Goal: Task Accomplishment & Management: Manage account settings

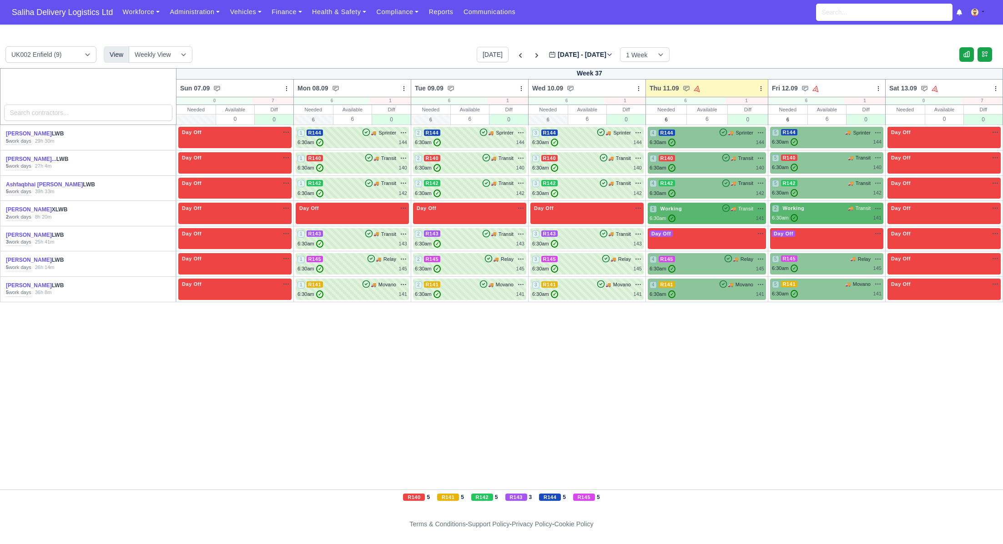
drag, startPoint x: 82, startPoint y: 15, endPoint x: 87, endPoint y: 27, distance: 12.8
click at [83, 16] on span "Saliha Delivery Logistics Ltd" at bounding box center [62, 12] width 110 height 18
click at [709, 292] on div "6:30am ✓ 141" at bounding box center [706, 295] width 115 height 8
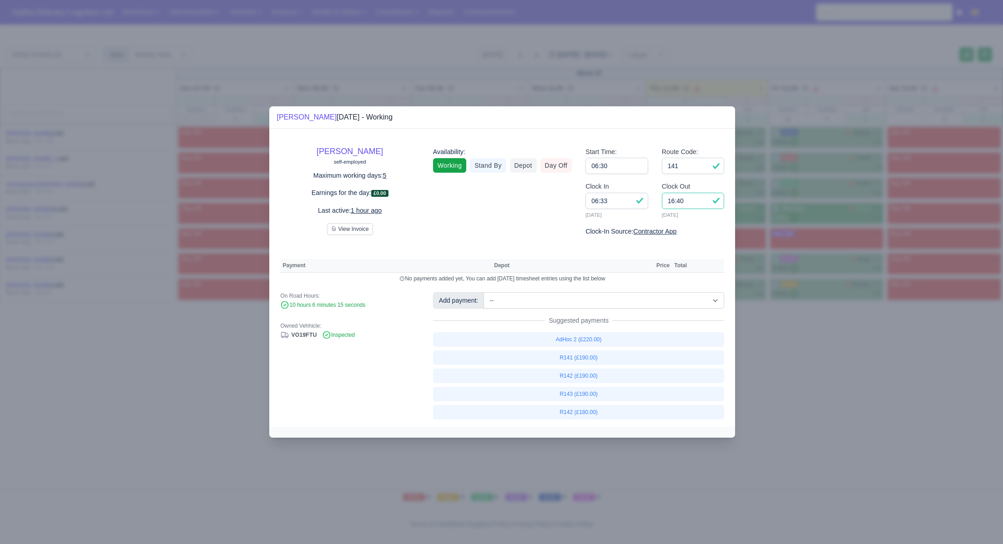
click at [695, 203] on input "16:40" at bounding box center [693, 201] width 63 height 16
type input "16:15"
click at [596, 361] on link "R141 (£190.00)" at bounding box center [579, 358] width 292 height 15
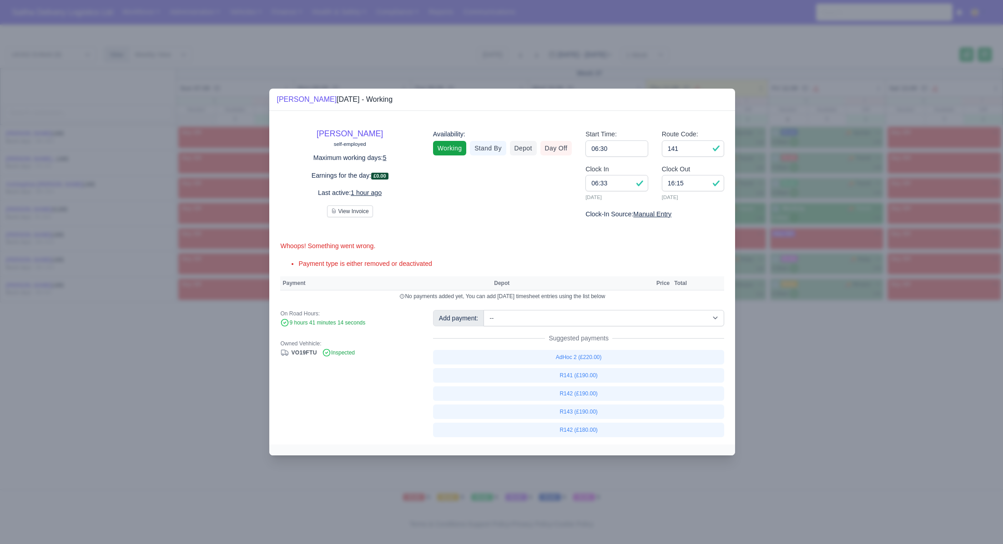
select select "1"
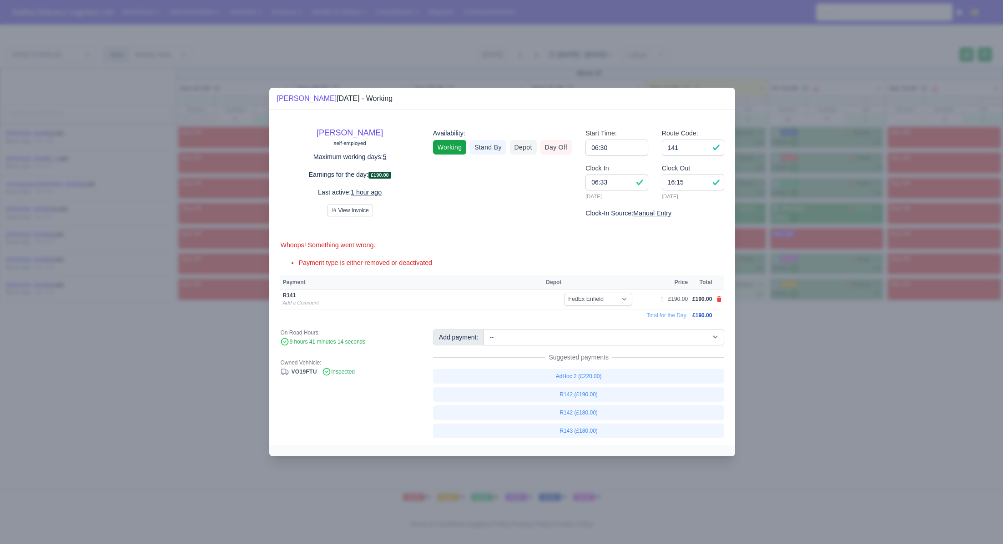
click at [799, 342] on div at bounding box center [501, 272] width 1003 height 544
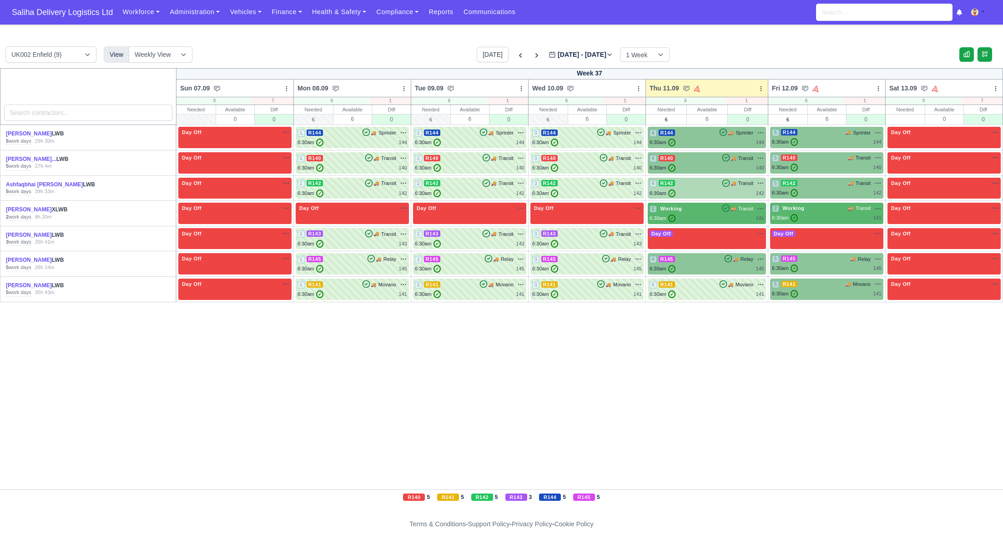
click at [706, 187] on div "4 R142 🚚 Transit" at bounding box center [706, 184] width 115 height 8
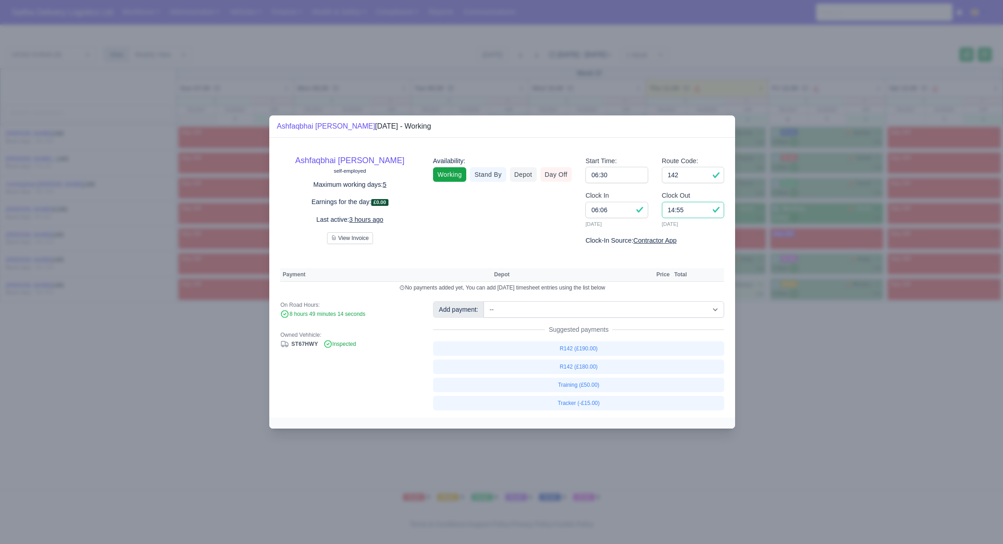
click at [693, 209] on input "14:55" at bounding box center [693, 210] width 63 height 16
type input "14:50"
click at [588, 362] on link "R142 (£180.00)" at bounding box center [579, 367] width 292 height 15
select select "1"
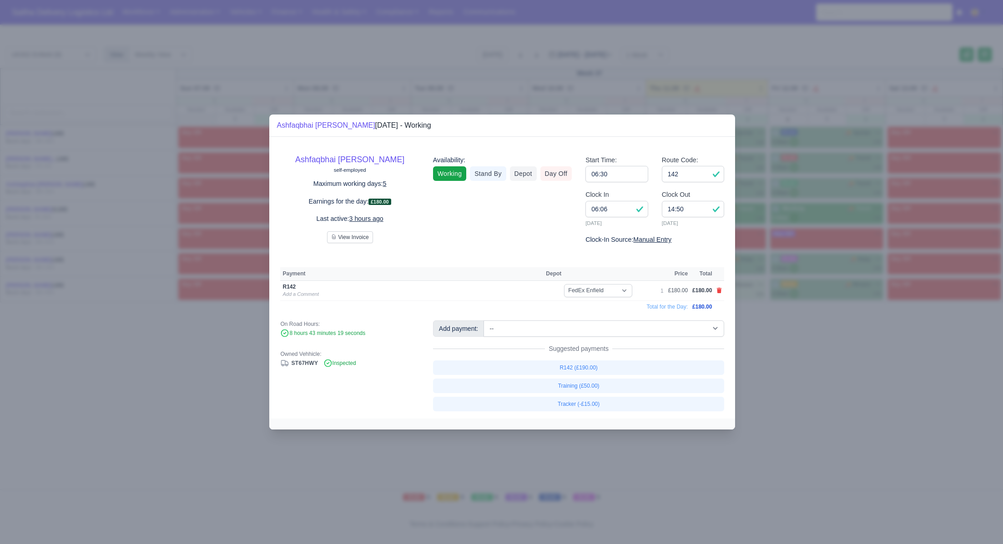
drag, startPoint x: 808, startPoint y: 384, endPoint x: 651, endPoint y: 281, distance: 187.5
click at [808, 384] on div at bounding box center [501, 272] width 1003 height 544
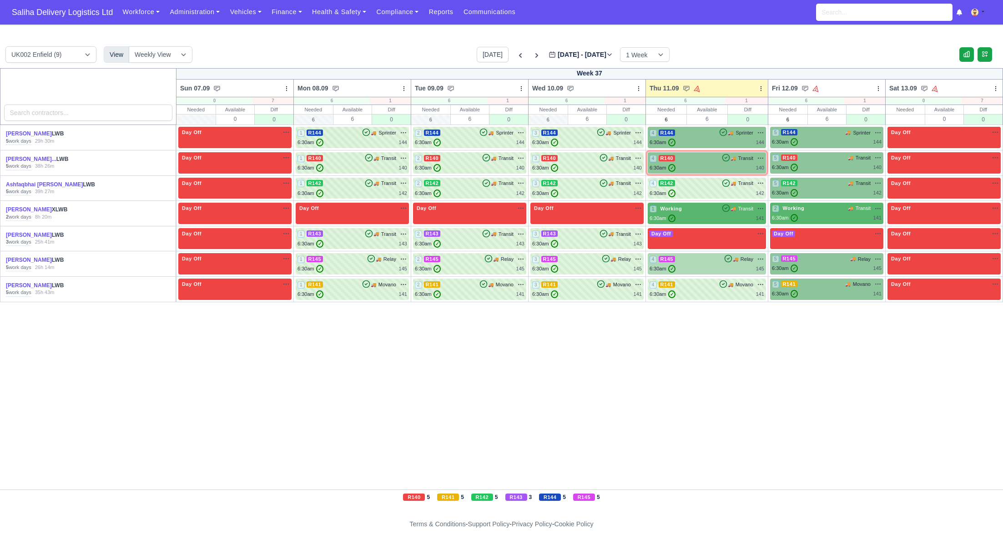
click at [724, 264] on div "4 R145 🚚 Relay" at bounding box center [706, 264] width 115 height 18
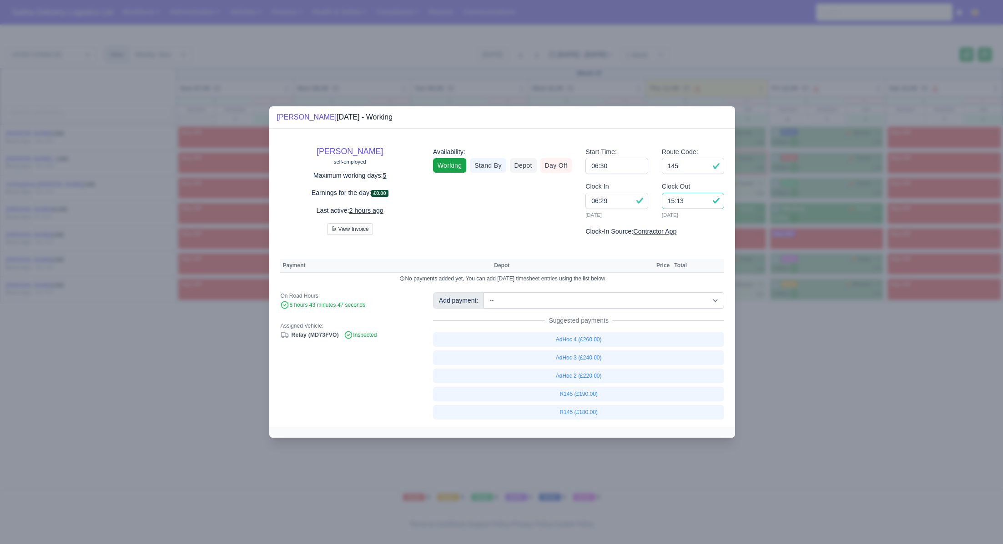
click at [704, 206] on input "15:13" at bounding box center [693, 201] width 63 height 16
type input "15:00"
click at [582, 410] on link "R145 (£180.00)" at bounding box center [579, 412] width 292 height 15
select select "1"
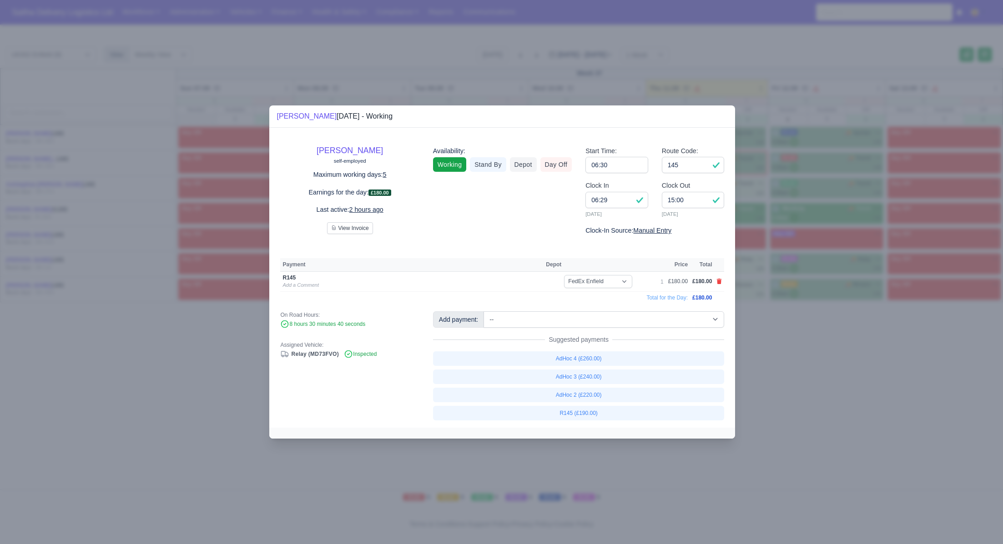
drag, startPoint x: 793, startPoint y: 393, endPoint x: 759, endPoint y: 364, distance: 45.2
click at [793, 393] on div at bounding box center [501, 272] width 1003 height 544
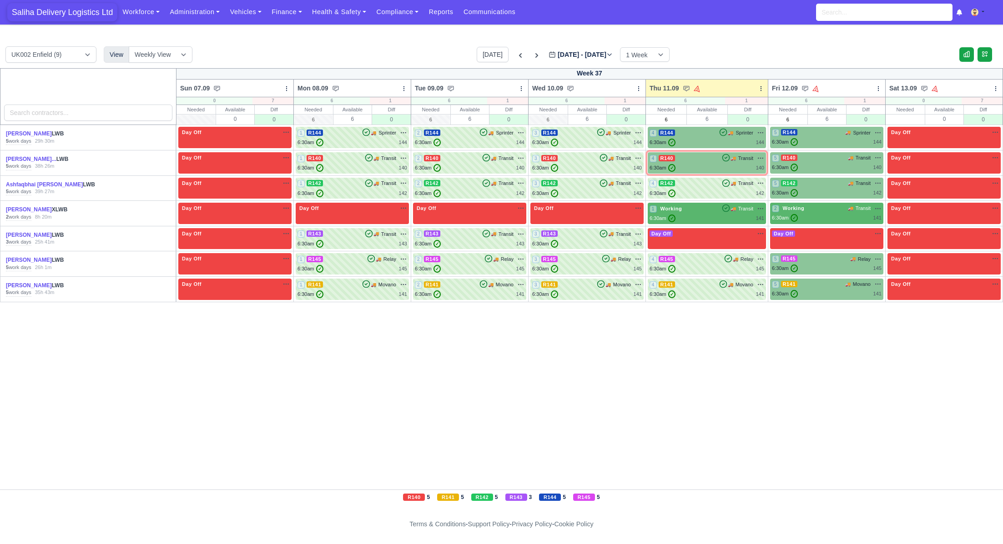
click at [61, 14] on span "Saliha Delivery Logistics Ltd" at bounding box center [62, 12] width 110 height 18
click at [695, 164] on div "6:30am ✓ 140" at bounding box center [706, 168] width 115 height 8
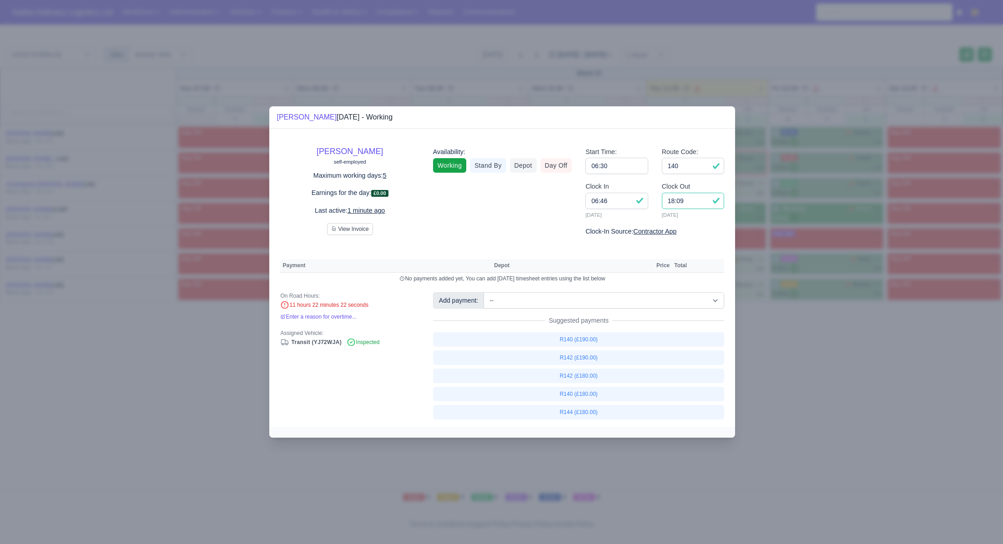
click at [693, 205] on input "18:09" at bounding box center [693, 201] width 63 height 16
type input "18:00"
click at [620, 202] on input "06:46" at bounding box center [616, 201] width 63 height 16
click at [566, 396] on link "R140 (£180.00)" at bounding box center [579, 394] width 292 height 15
select select "1"
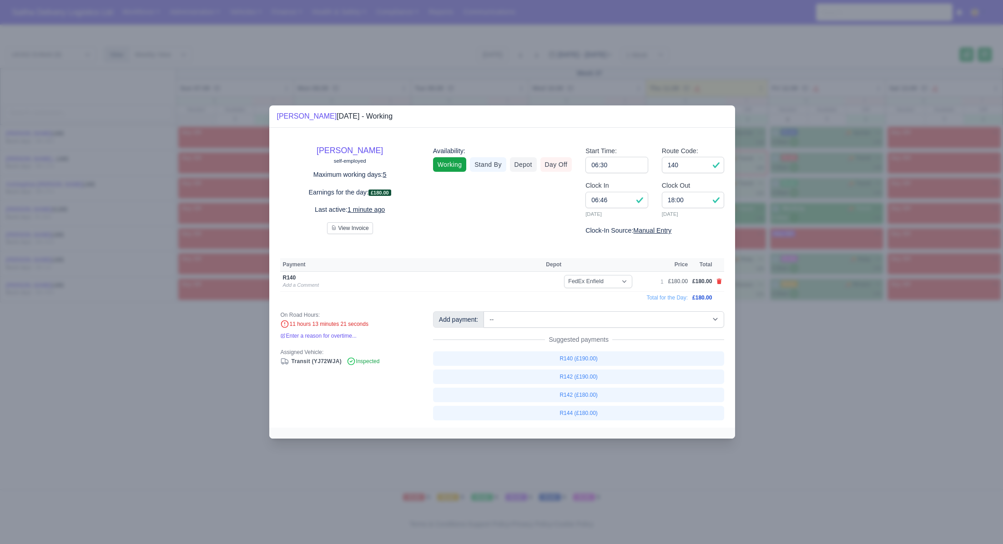
click at [900, 394] on div at bounding box center [501, 272] width 1003 height 544
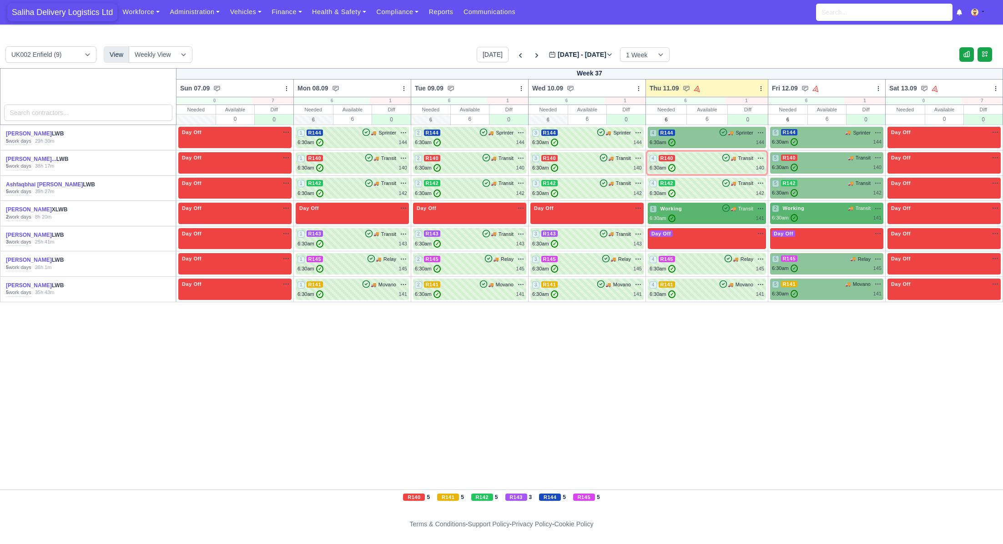
click at [47, 16] on span "Saliha Delivery Logistics Ltd" at bounding box center [62, 12] width 110 height 18
click at [678, 156] on div "4 R140 🚚 Transit" at bounding box center [706, 158] width 115 height 8
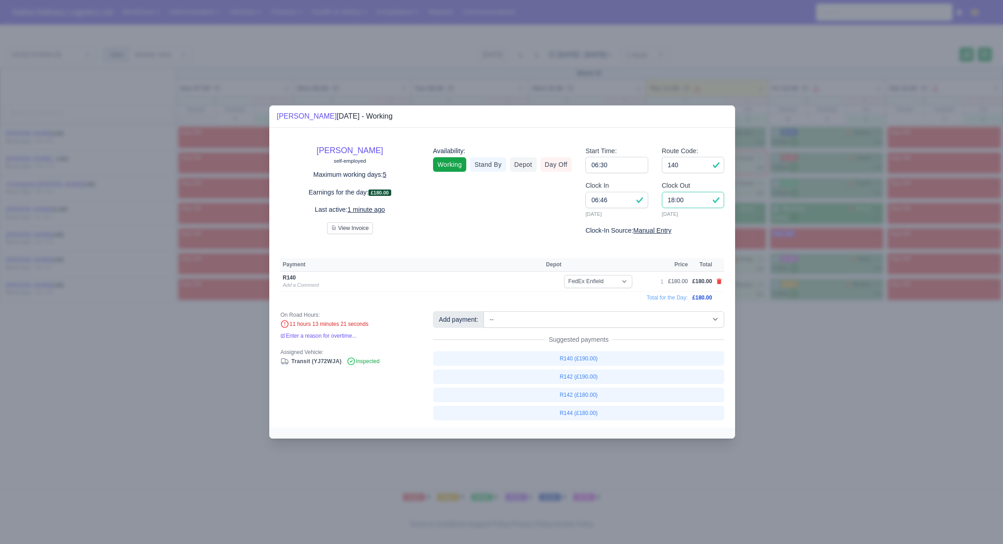
drag, startPoint x: 664, startPoint y: 199, endPoint x: 657, endPoint y: 198, distance: 6.4
click at [657, 198] on div "Clock Out 18:00 11/09/2025" at bounding box center [693, 203] width 76 height 45
type input "17:45"
drag, startPoint x: 684, startPoint y: 163, endPoint x: 684, endPoint y: 168, distance: 5.5
click at [684, 163] on input "140" at bounding box center [693, 165] width 63 height 16
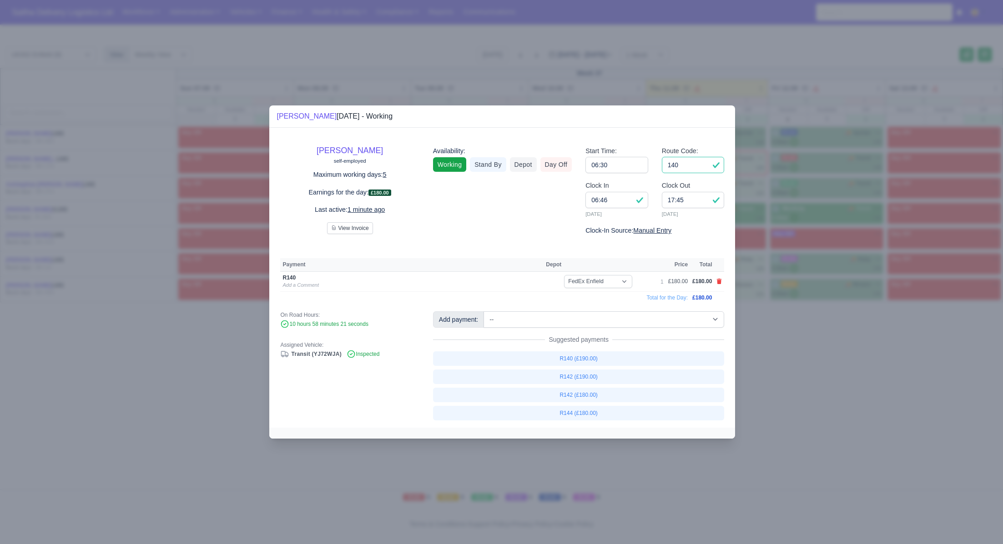
click at [684, 168] on input "140" at bounding box center [693, 165] width 63 height 16
drag, startPoint x: 806, startPoint y: 358, endPoint x: 781, endPoint y: 347, distance: 27.1
click at [806, 358] on div at bounding box center [501, 272] width 1003 height 544
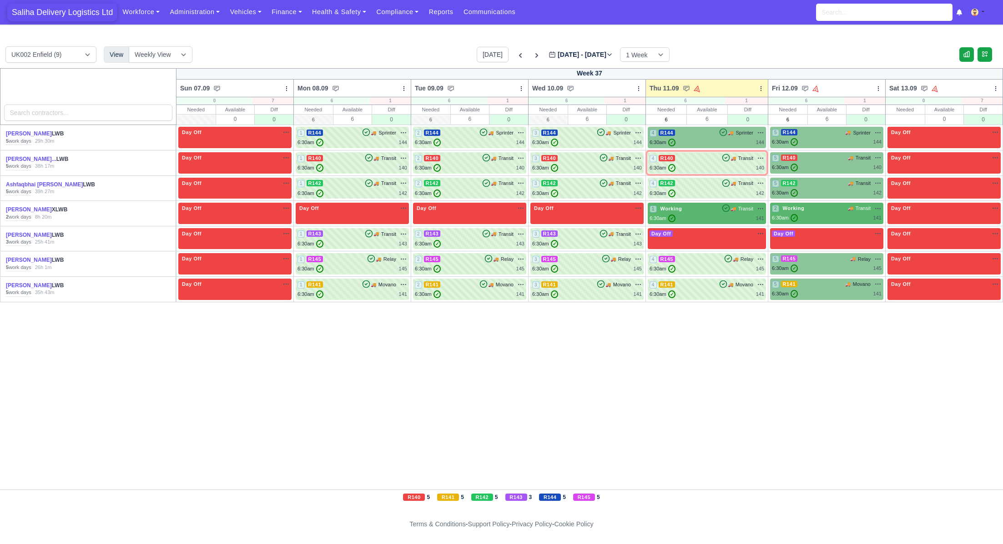
click at [79, 11] on span "Saliha Delivery Logistics Ltd" at bounding box center [62, 12] width 110 height 18
click at [695, 148] on div "4 R144 🚚" at bounding box center [707, 137] width 118 height 21
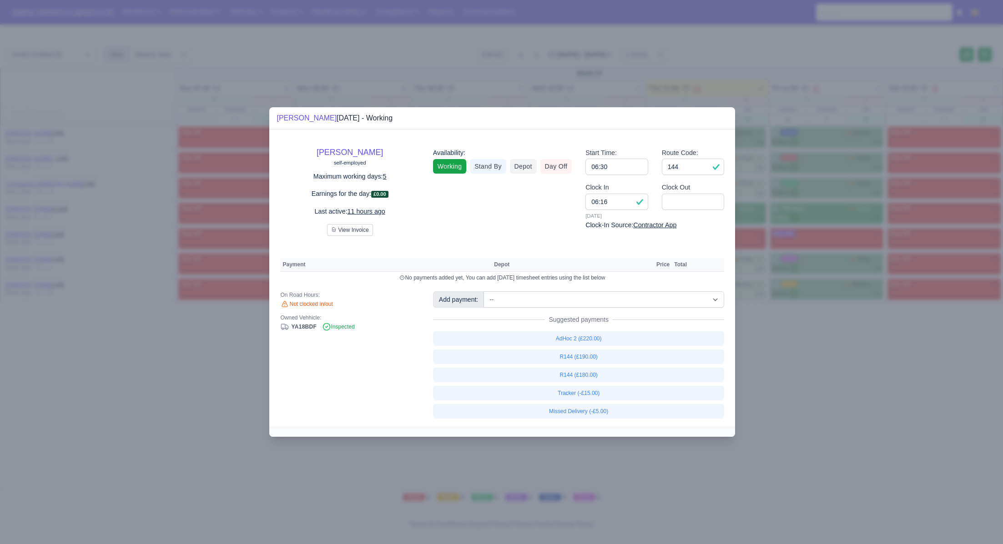
drag, startPoint x: 792, startPoint y: 321, endPoint x: 615, endPoint y: 167, distance: 234.3
click at [792, 321] on div at bounding box center [501, 272] width 1003 height 544
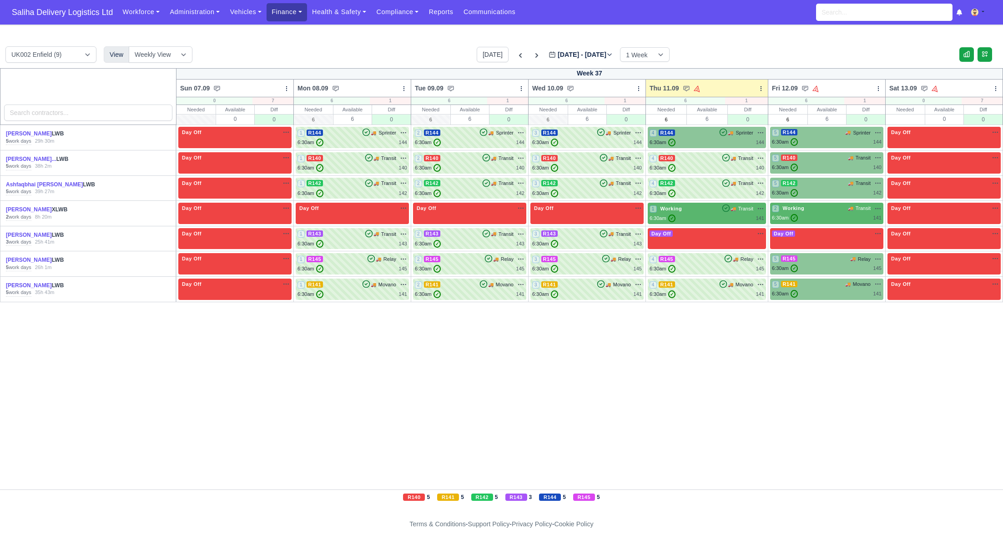
click at [274, 9] on link "Finance" at bounding box center [287, 12] width 40 height 18
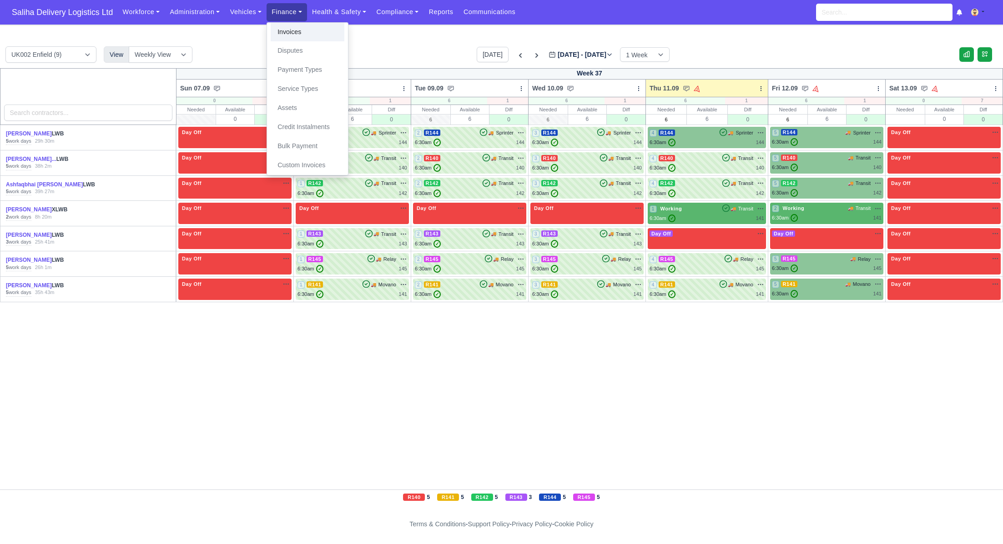
click at [283, 37] on link "Invoices" at bounding box center [308, 32] width 74 height 19
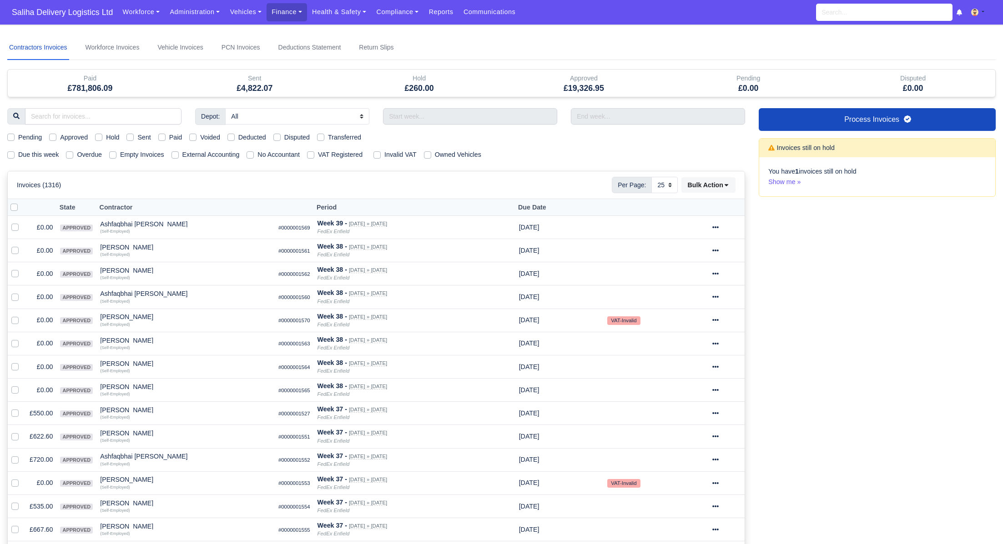
select select "25"
click at [137, 136] on label "Sent" at bounding box center [143, 137] width 13 height 10
click at [134, 136] on input "Sent" at bounding box center [129, 135] width 7 height 7
checkbox input "true"
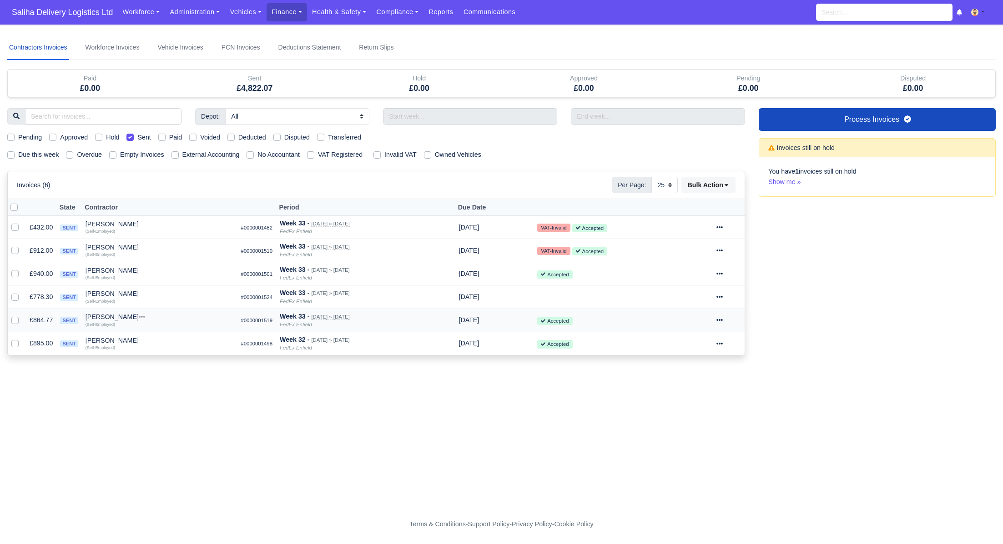
click at [730, 321] on div at bounding box center [728, 320] width 25 height 10
click at [696, 347] on link "Show Invoice" at bounding box center [694, 348] width 81 height 14
select select "25"
click at [150, 10] on link "Workforce" at bounding box center [140, 12] width 47 height 18
click at [193, 11] on link "Administration" at bounding box center [195, 12] width 60 height 18
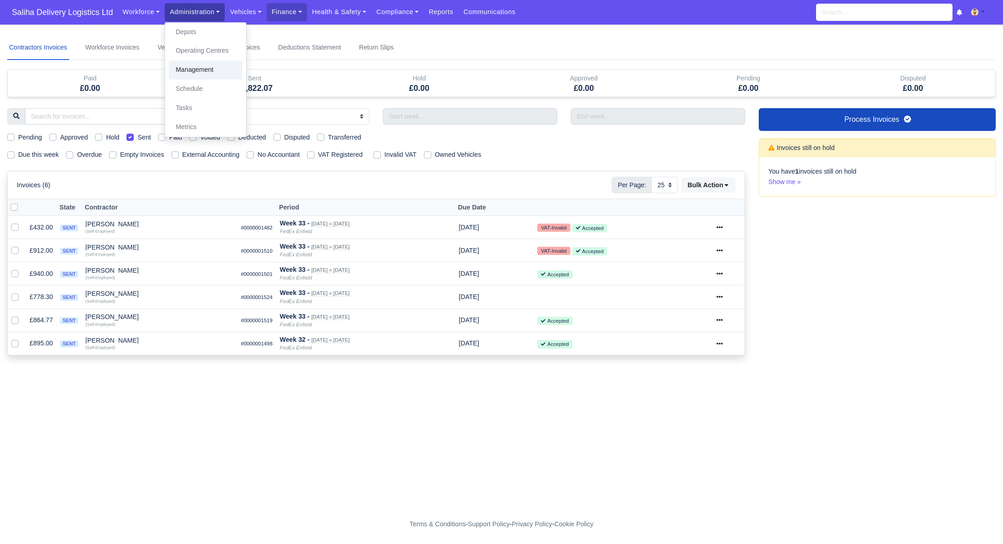
click at [200, 73] on link "Management" at bounding box center [206, 69] width 74 height 19
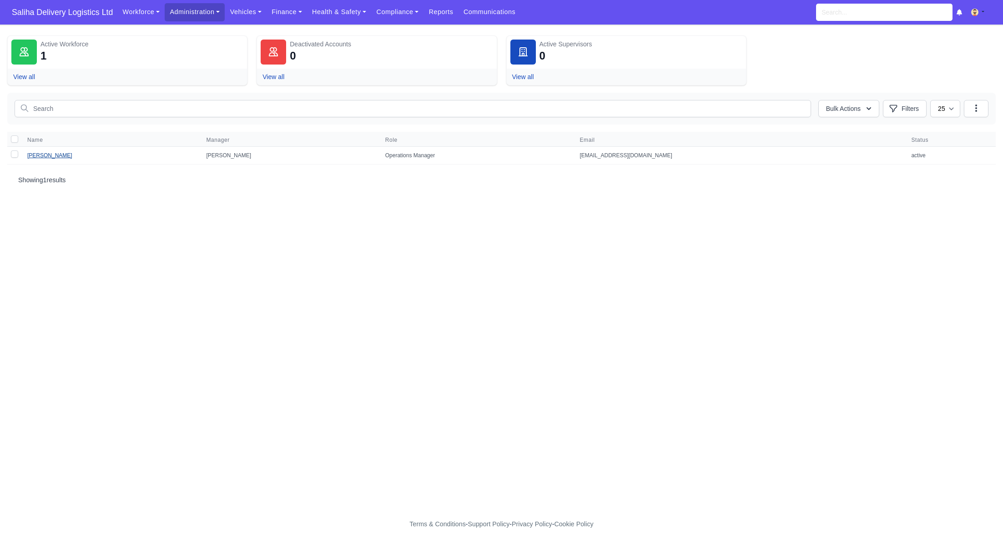
click at [59, 157] on link "[PERSON_NAME]" at bounding box center [49, 155] width 45 height 6
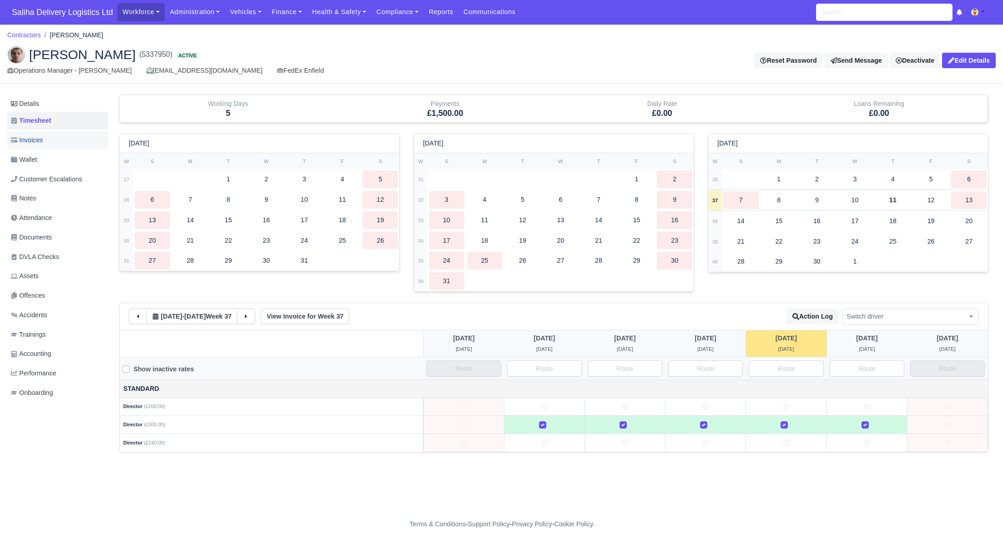
click at [36, 141] on span "Invoices" at bounding box center [27, 140] width 32 height 10
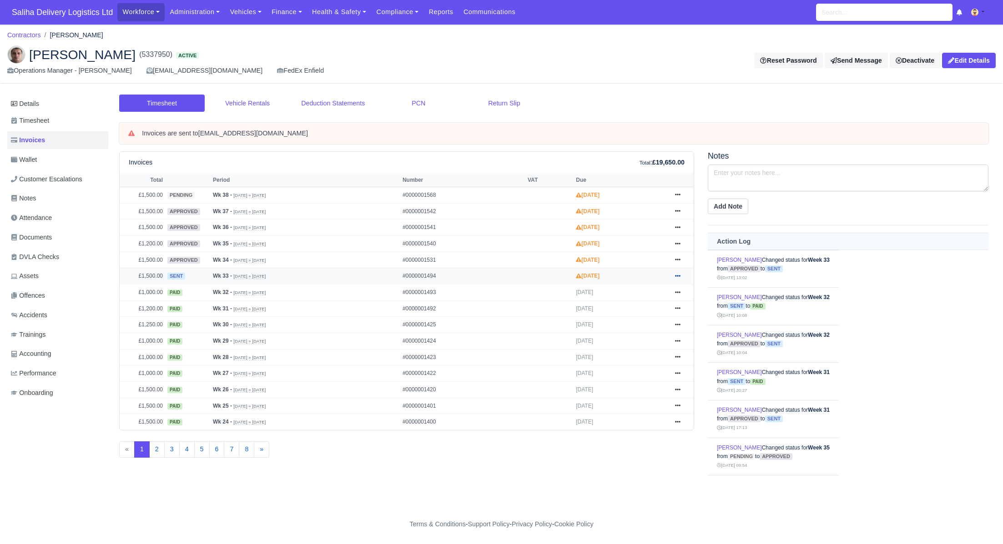
click at [677, 275] on icon at bounding box center [677, 276] width 5 height 2
click at [629, 329] on link "Pay" at bounding box center [643, 331] width 81 height 19
